Goal: Information Seeking & Learning: Check status

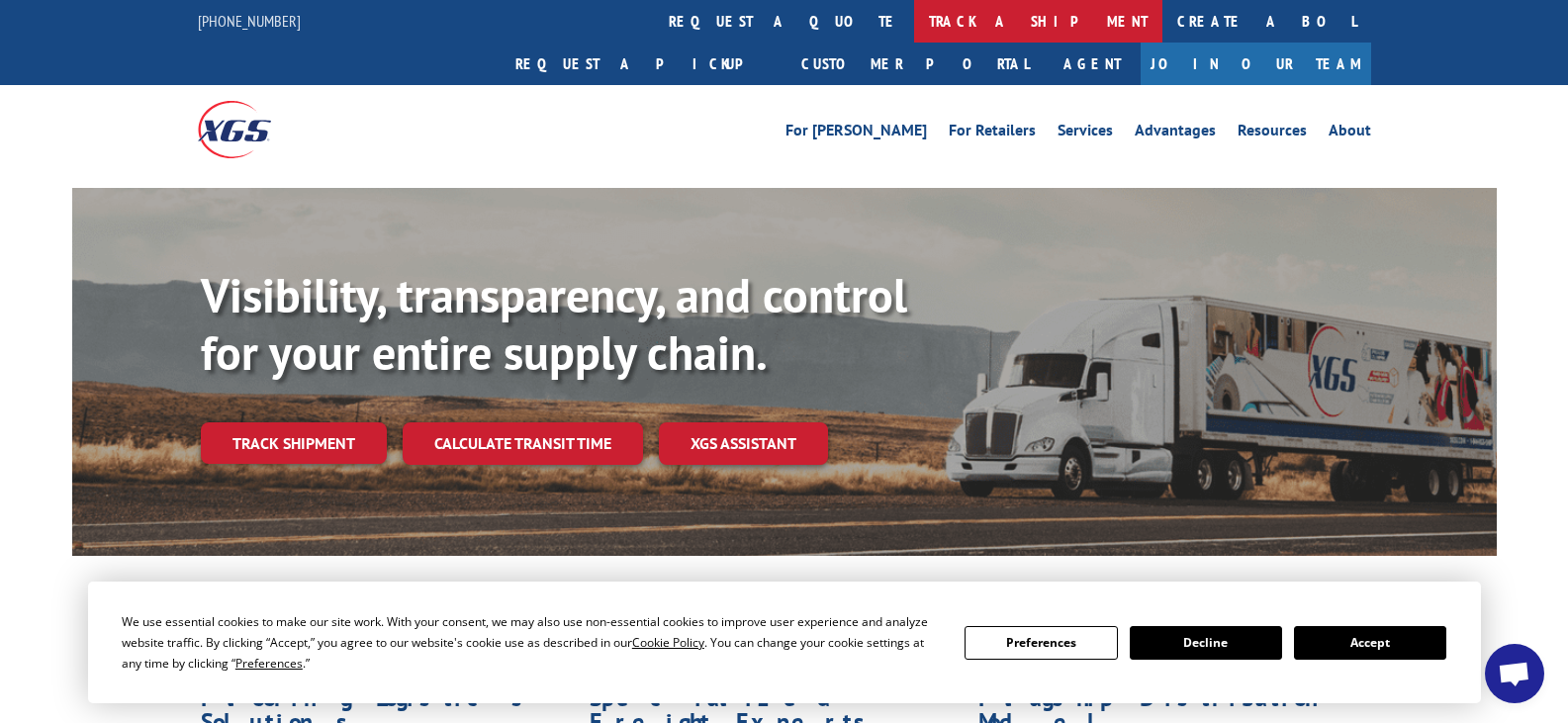
click at [914, 21] on link "track a shipment" at bounding box center [1038, 21] width 249 height 43
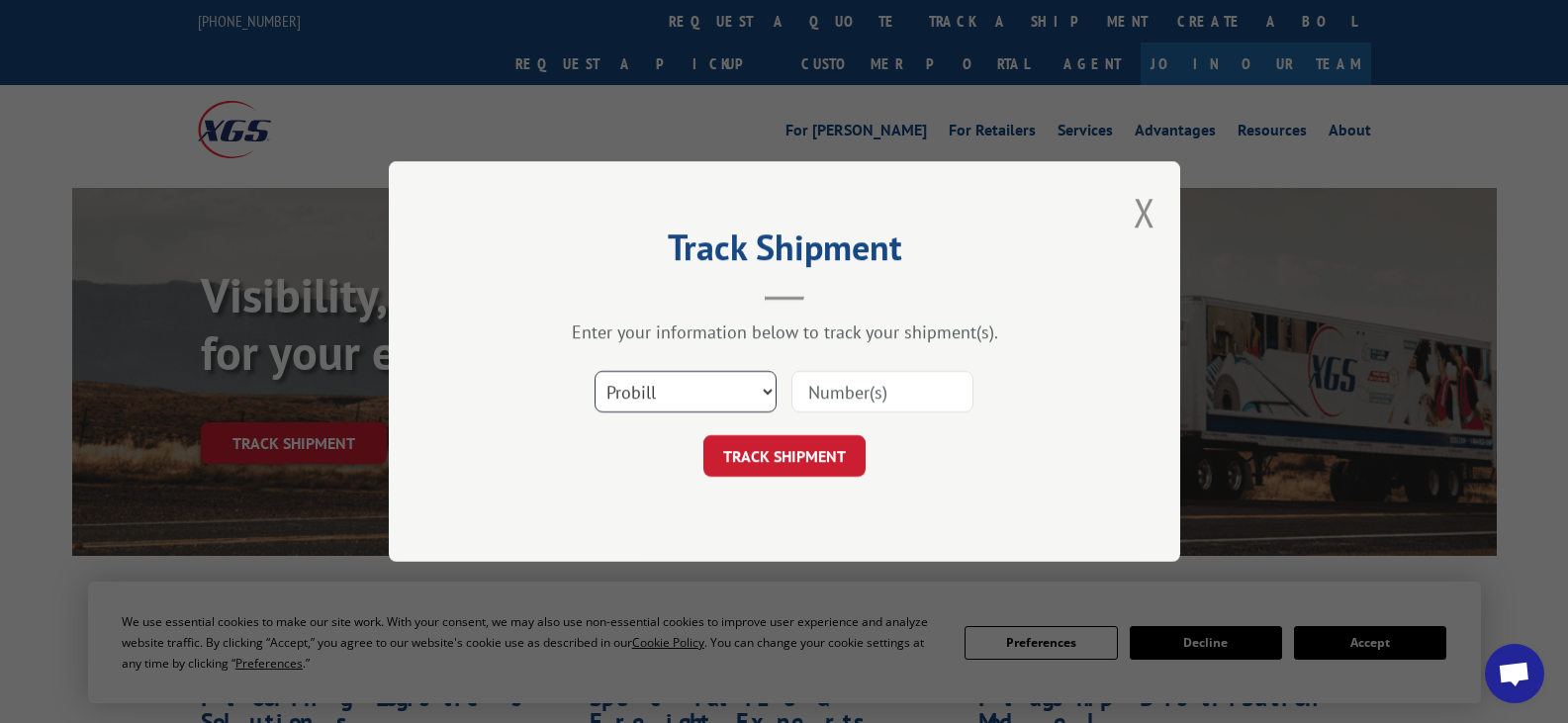
click at [771, 394] on select "Select category... Probill BOL PO" at bounding box center [685, 392] width 182 height 42
select select "bol"
click at [595, 371] on select "Select category... Probill BOL PO" at bounding box center [685, 392] width 182 height 42
click at [904, 388] on input at bounding box center [882, 392] width 182 height 42
type input "525288"
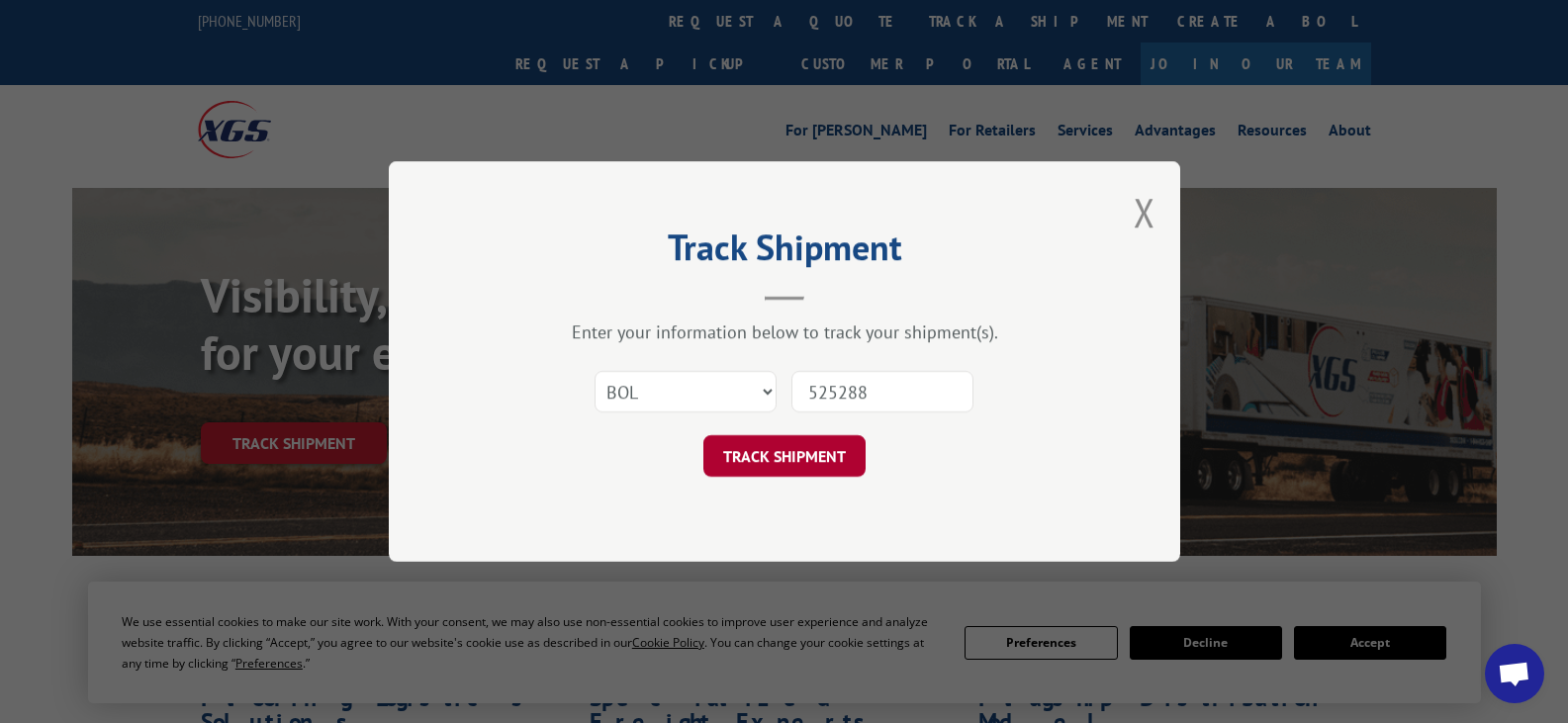
click at [812, 443] on button "TRACK SHIPMENT" at bounding box center [784, 456] width 162 height 42
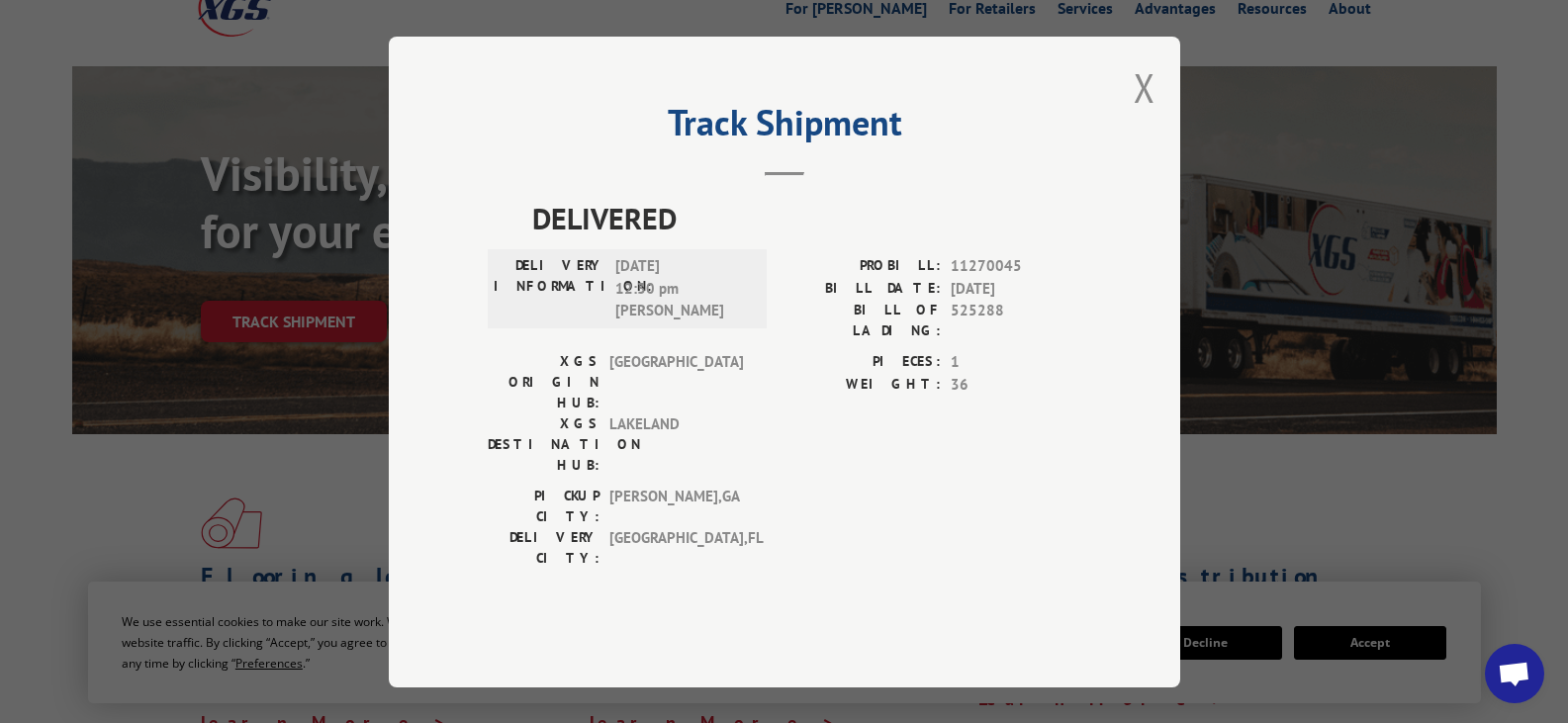
scroll to position [98, 0]
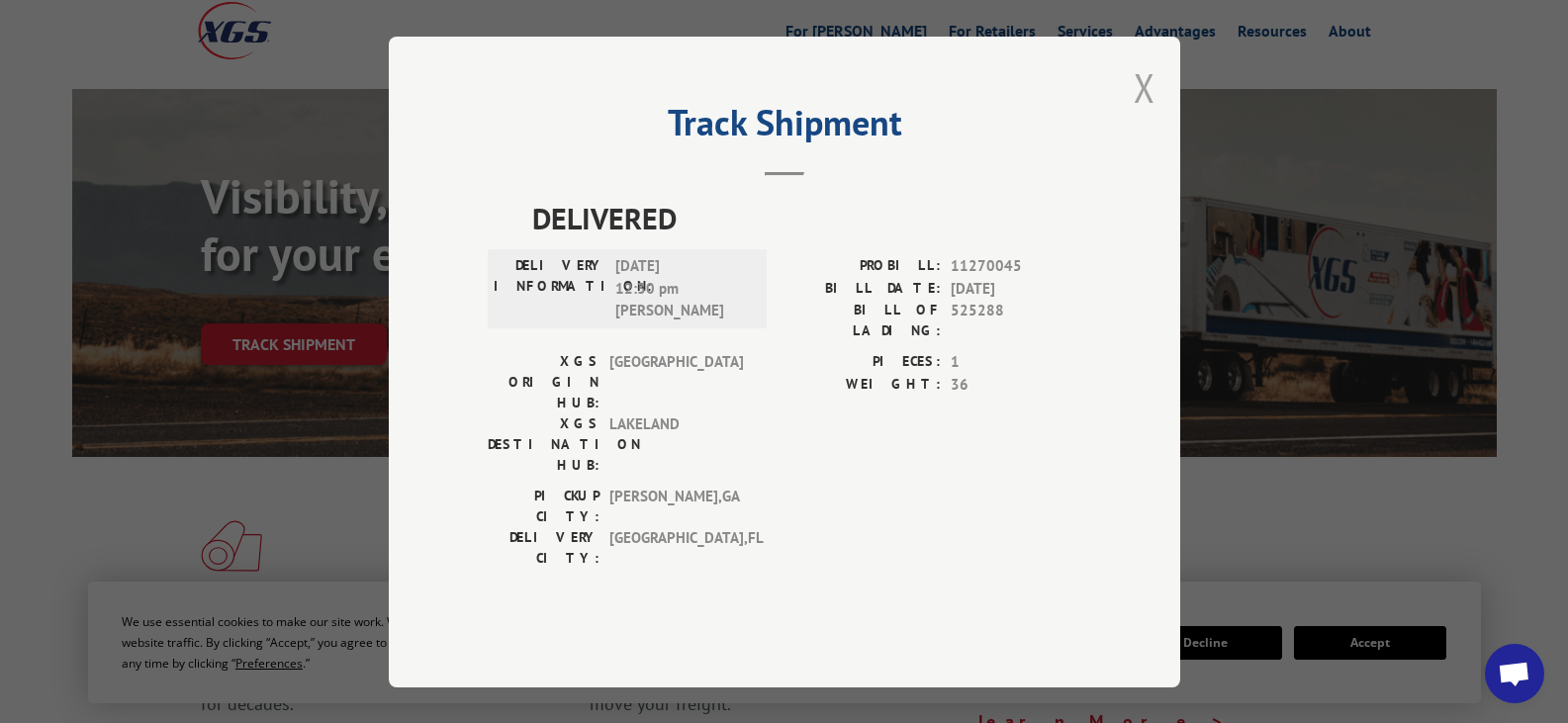
click at [1136, 113] on button "Close modal" at bounding box center [1144, 88] width 22 height 53
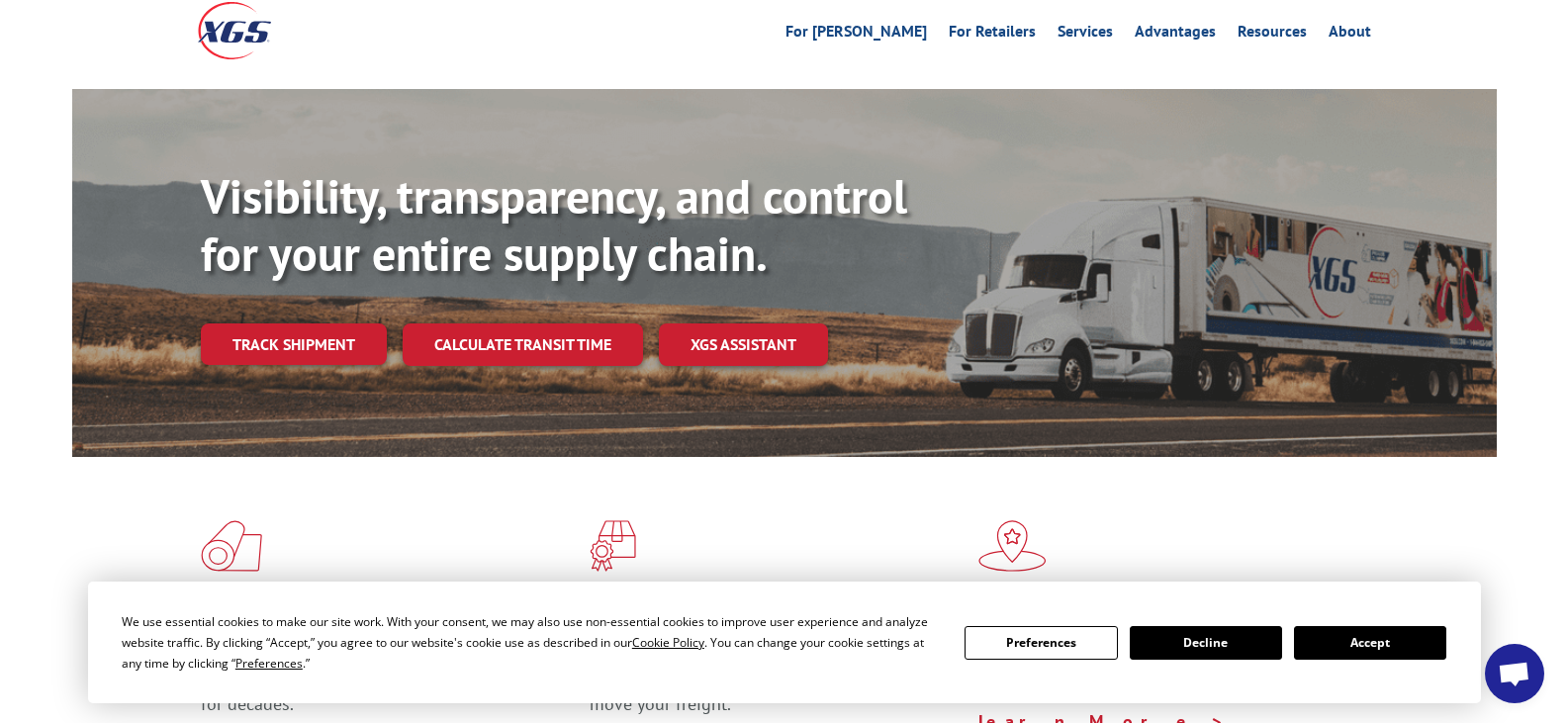
scroll to position [0, 0]
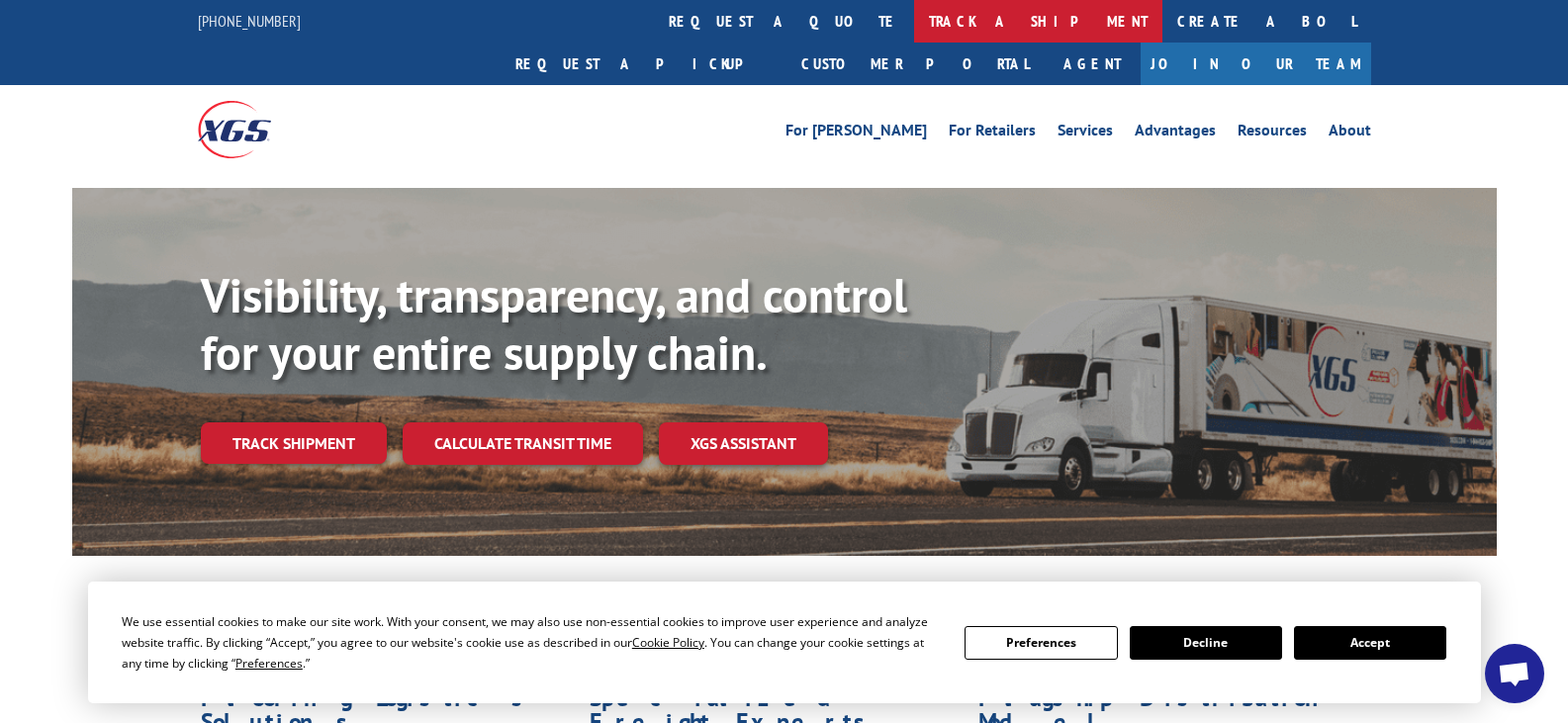
click at [914, 29] on link "track a shipment" at bounding box center [1038, 21] width 249 height 43
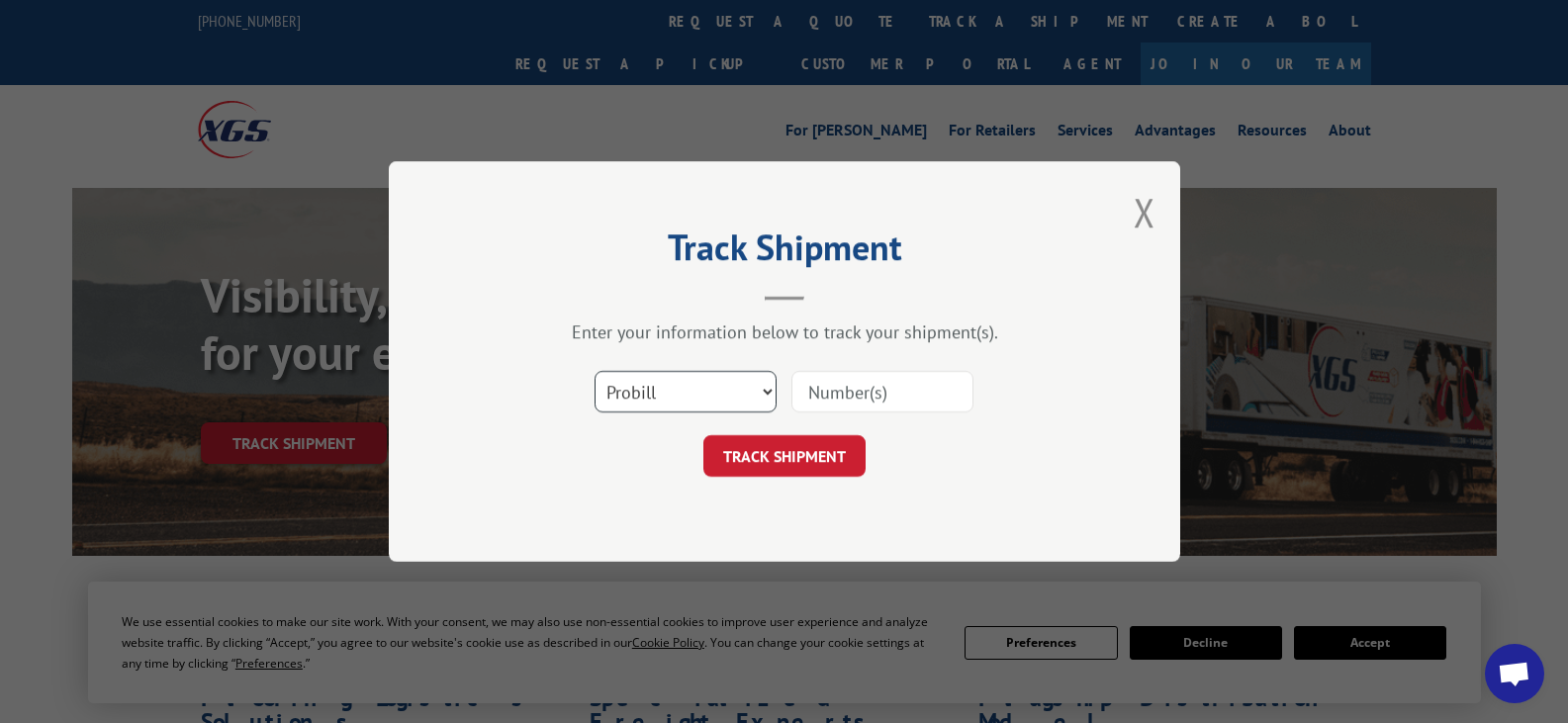
click at [765, 391] on select "Select category... Probill BOL PO" at bounding box center [685, 392] width 182 height 42
select select "bol"
click at [595, 371] on select "Select category... Probill BOL PO" at bounding box center [685, 392] width 182 height 42
paste input "6008496"
type input "6008496"
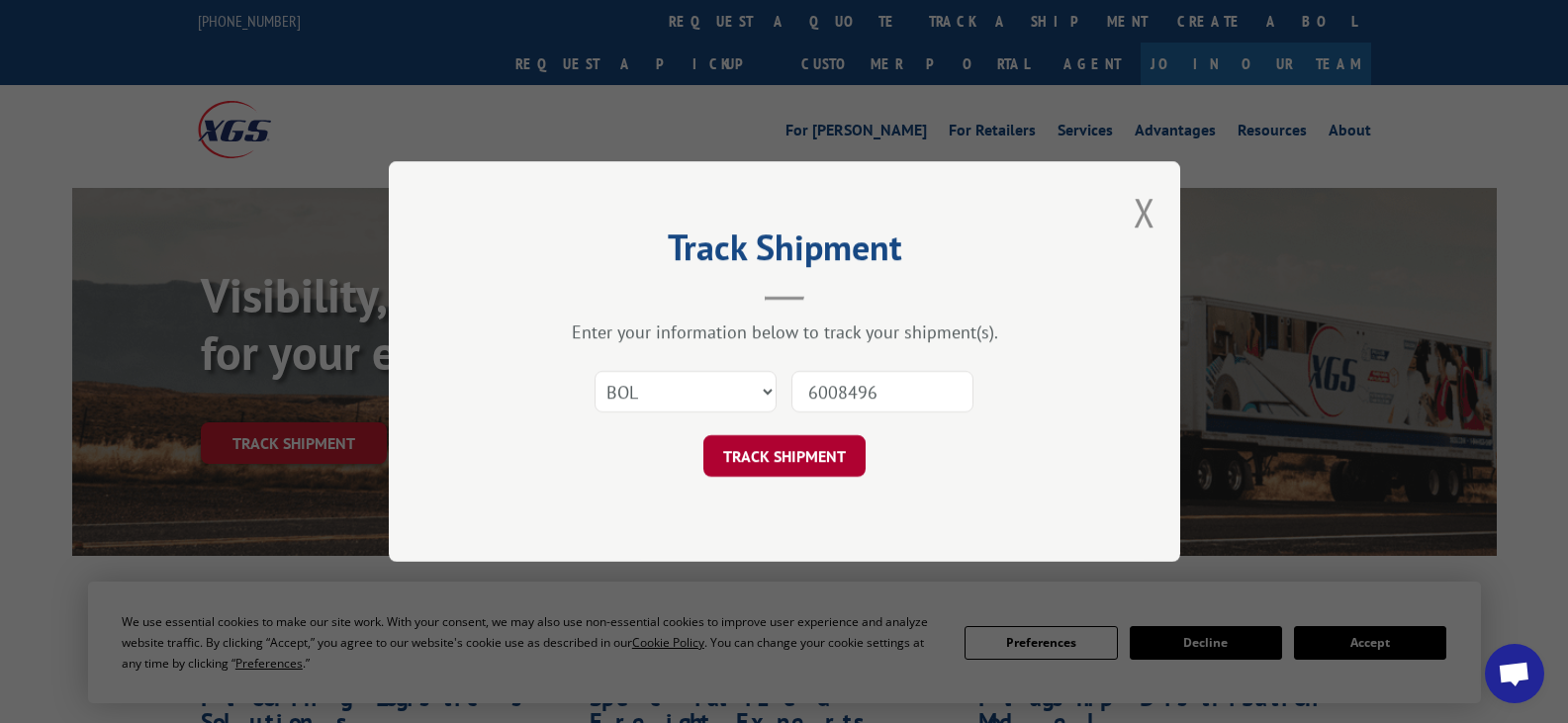
click at [790, 451] on button "TRACK SHIPMENT" at bounding box center [784, 456] width 162 height 42
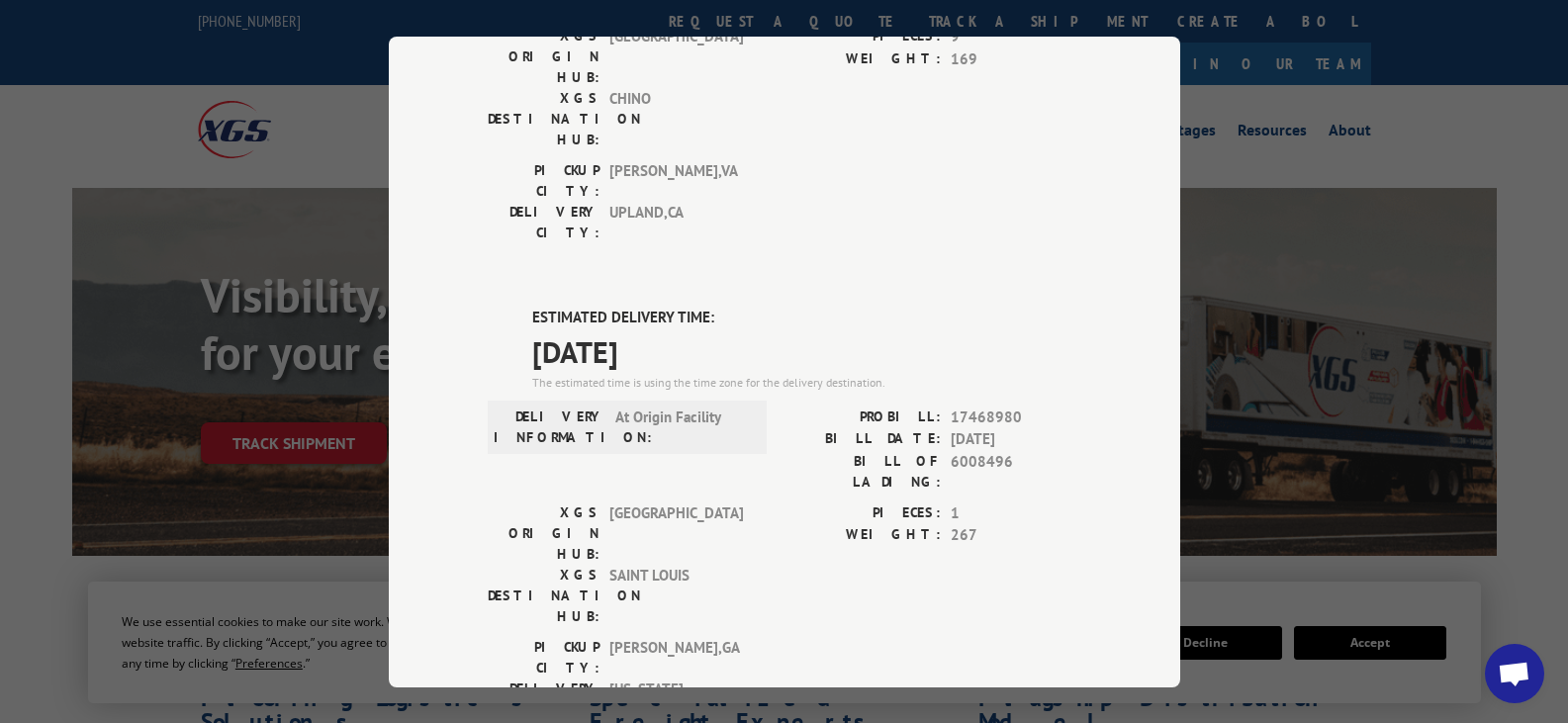
scroll to position [190, 0]
